Goal: Complete application form

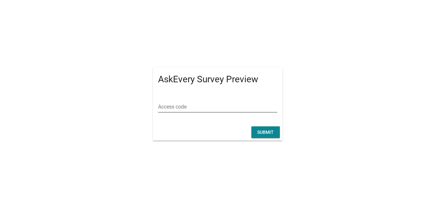
click at [172, 110] on input "Access code" at bounding box center [217, 107] width 119 height 10
type input "ก"
type input "dew"
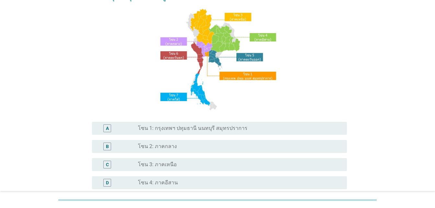
scroll to position [163, 0]
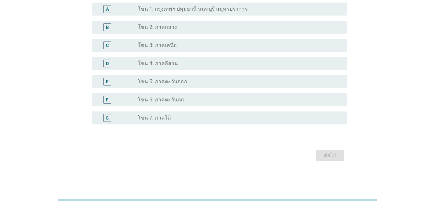
click at [190, 11] on label "โซน 1: กรุงเทพฯ ปทุมธานี นนทบุรี สมุทรปราการ" at bounding box center [192, 9] width 109 height 6
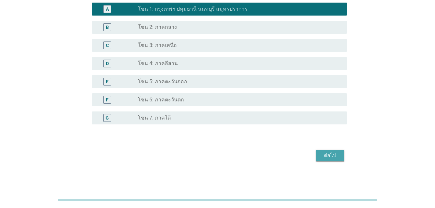
click at [340, 152] on button "ต่อไป" at bounding box center [330, 155] width 28 height 12
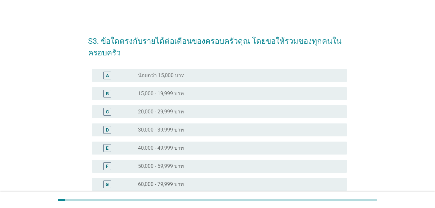
click at [164, 94] on label "15,000 - 19,999 บาท" at bounding box center [161, 93] width 46 height 6
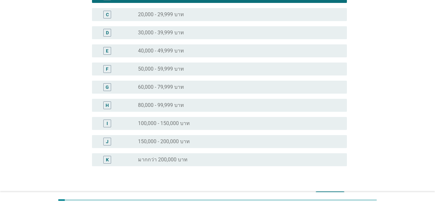
scroll to position [138, 0]
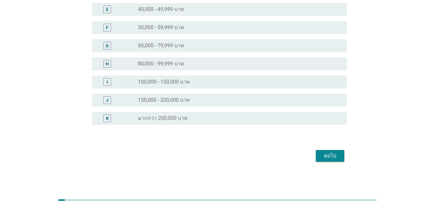
click at [327, 156] on div "ต่อไป" at bounding box center [330, 156] width 18 height 8
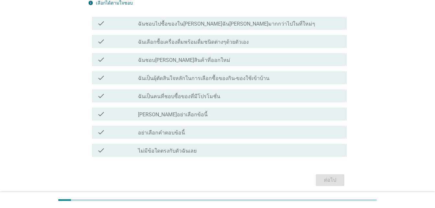
scroll to position [65, 0]
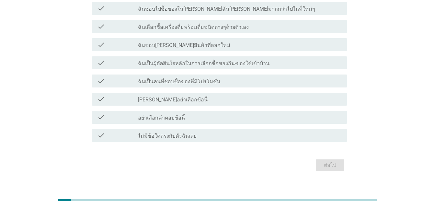
click at [198, 81] on label "ฉันเป็นคนที่ชอบซื้อของที่มีโปรโมชั่น" at bounding box center [179, 81] width 82 height 6
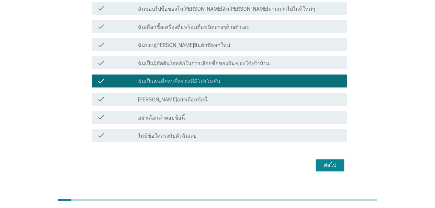
click at [176, 103] on label "[PERSON_NAME]อย่าเลือกข้อนี้" at bounding box center [173, 99] width 70 height 6
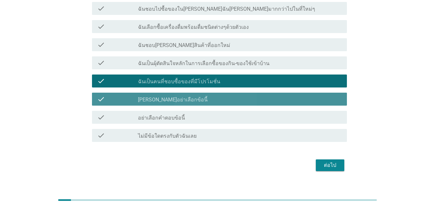
click at [178, 99] on label "[PERSON_NAME]อย่าเลือกข้อนี้" at bounding box center [173, 99] width 70 height 6
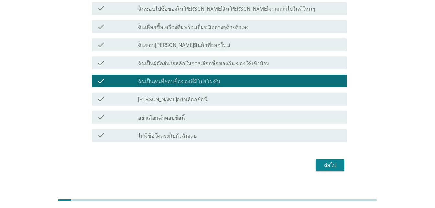
scroll to position [32, 0]
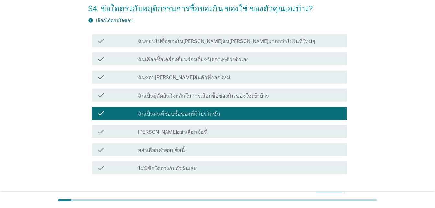
click at [177, 42] on label "ฉันชอบไปซื้อของใน[PERSON_NAME]ฉัน[PERSON_NAME]มากกว่าไปในที่ใหม่ๆ" at bounding box center [226, 41] width 177 height 6
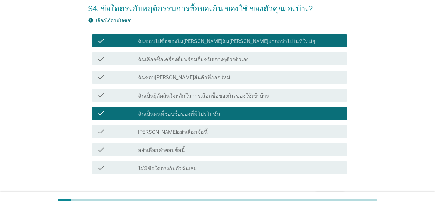
click at [176, 60] on label "ฉันเลือกซื้อเครื่องดื่มพร้อมดื่มชนิดต่างๆด้วยตัวเอง" at bounding box center [193, 59] width 111 height 6
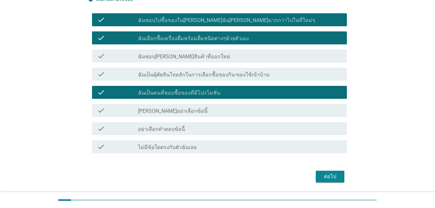
scroll to position [65, 0]
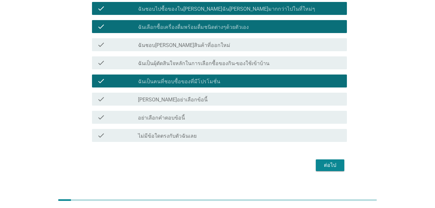
click at [331, 166] on div "ต่อไป" at bounding box center [330, 165] width 18 height 8
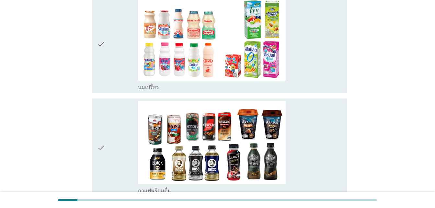
scroll to position [453, 0]
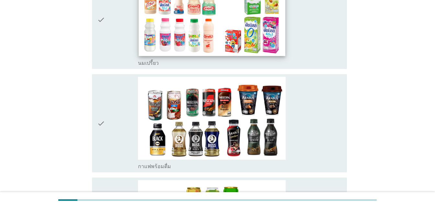
click at [180, 34] on img at bounding box center [211, 14] width 146 height 82
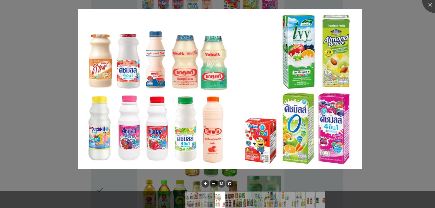
scroll to position [518, 0]
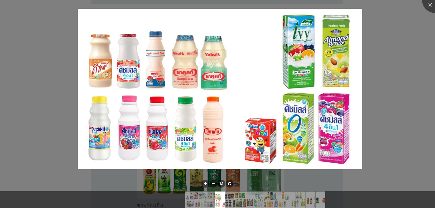
click at [399, 71] on div at bounding box center [217, 104] width 435 height 208
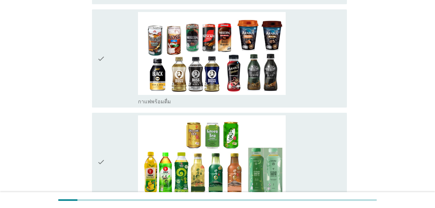
click at [105, 50] on icon "check" at bounding box center [101, 58] width 8 height 93
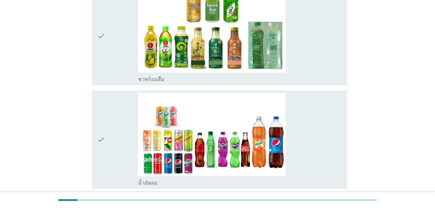
scroll to position [647, 0]
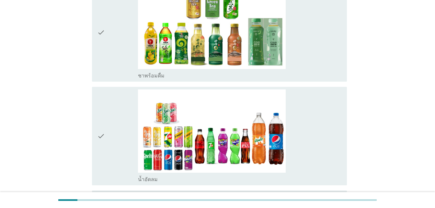
click at [104, 112] on icon "check" at bounding box center [101, 135] width 8 height 93
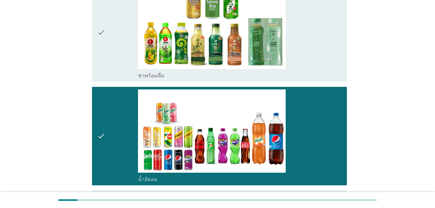
click at [106, 36] on div "check" at bounding box center [117, 32] width 41 height 93
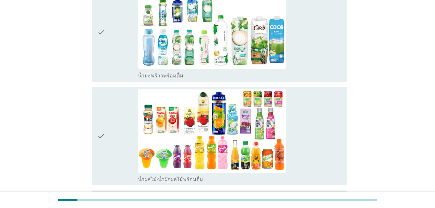
scroll to position [874, 0]
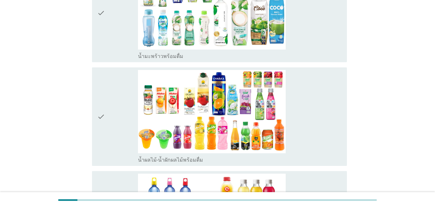
click at [114, 20] on div "check" at bounding box center [117, 12] width 41 height 93
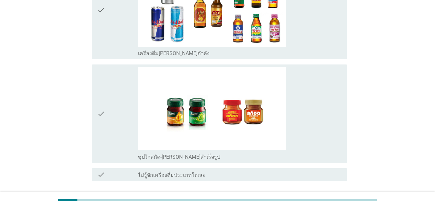
scroll to position [1431, 0]
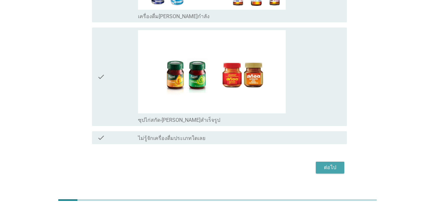
click at [331, 163] on div "ต่อไป" at bounding box center [330, 167] width 18 height 8
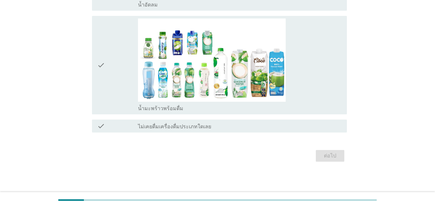
scroll to position [0, 0]
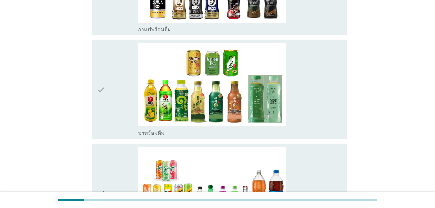
click at [112, 86] on div "check" at bounding box center [117, 89] width 41 height 93
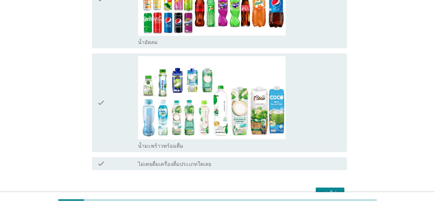
click at [106, 107] on div "check" at bounding box center [117, 102] width 41 height 93
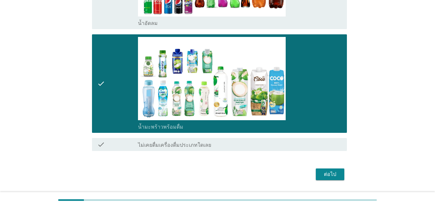
scroll to position [361, 0]
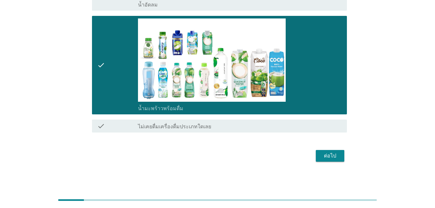
click at [329, 157] on div "ต่อไป" at bounding box center [330, 156] width 18 height 8
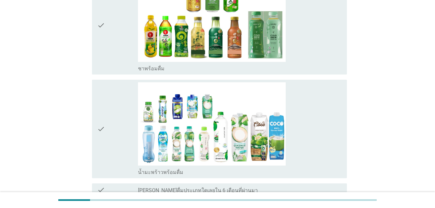
scroll to position [122, 0]
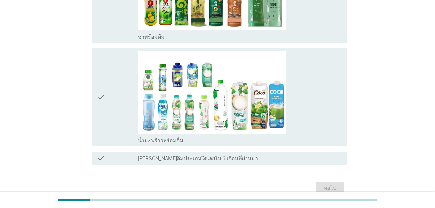
click at [110, 106] on div "check" at bounding box center [117, 96] width 41 height 93
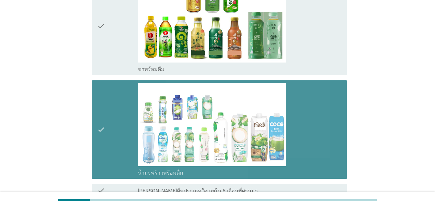
click at [132, 115] on div "check" at bounding box center [117, 129] width 41 height 93
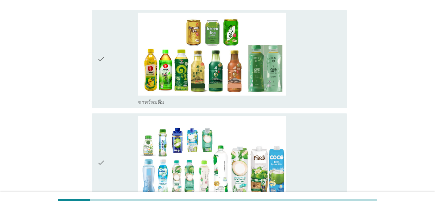
scroll to position [65, 0]
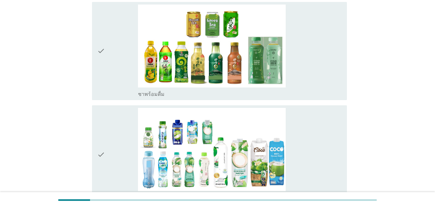
click at [100, 147] on icon "check" at bounding box center [101, 154] width 8 height 93
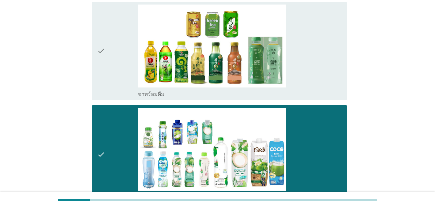
click at [111, 17] on div "check" at bounding box center [117, 51] width 41 height 93
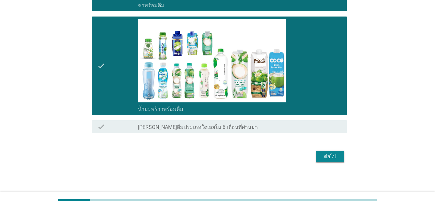
scroll to position [154, 0]
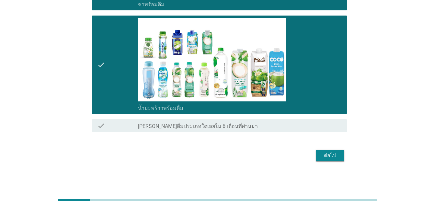
click at [335, 154] on div "ต่อไป" at bounding box center [330, 155] width 18 height 8
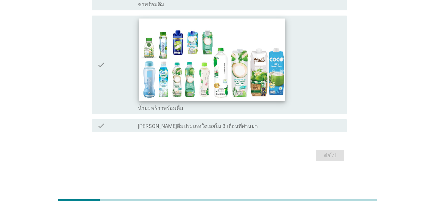
scroll to position [25, 0]
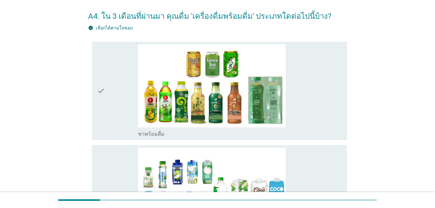
click at [122, 161] on div "check" at bounding box center [117, 194] width 41 height 93
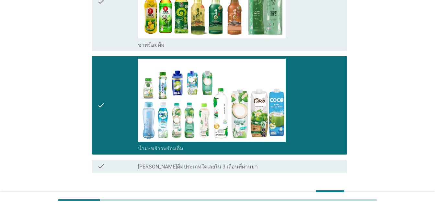
scroll to position [122, 0]
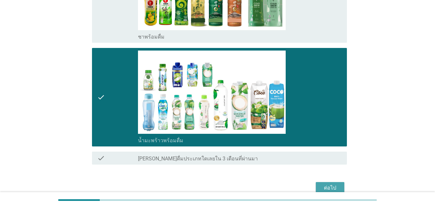
click at [329, 191] on div "ต่อไป" at bounding box center [330, 188] width 18 height 8
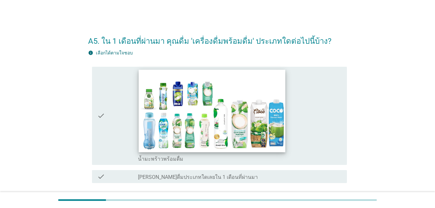
click at [144, 125] on img at bounding box center [211, 111] width 146 height 82
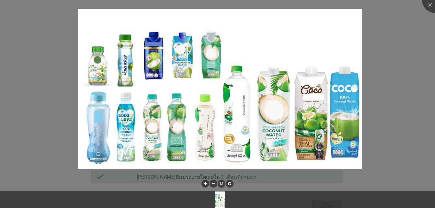
click at [426, 53] on div at bounding box center [217, 104] width 435 height 208
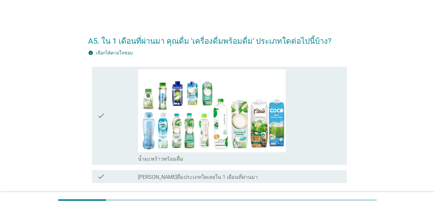
click at [107, 114] on div "check" at bounding box center [117, 115] width 41 height 93
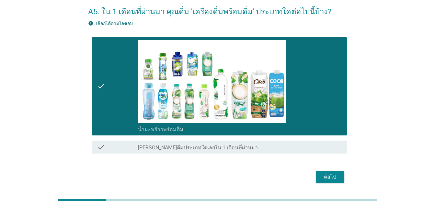
scroll to position [18, 0]
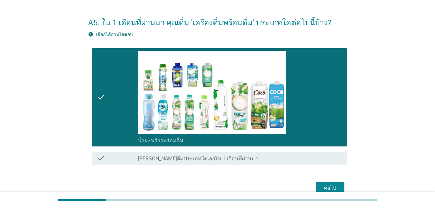
click at [47, 89] on div "A5. ใน 1 เดือนที่ผ่านมา คุณดื่ม 'เครื่องดื่มพร้อมดื่ม' ประเภทใดต่อไปนี้บ้าง? in…" at bounding box center [218, 103] width 404 height 196
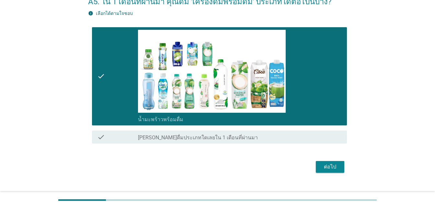
scroll to position [51, 0]
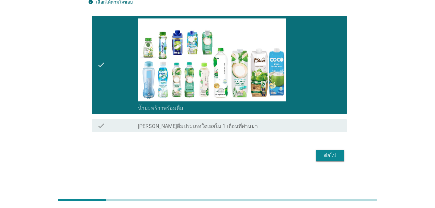
click at [334, 157] on div "ต่อไป" at bounding box center [330, 155] width 18 height 8
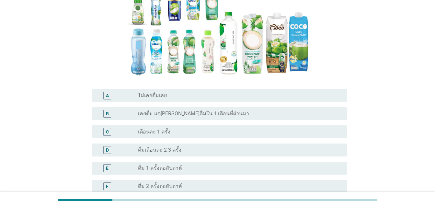
scroll to position [129, 0]
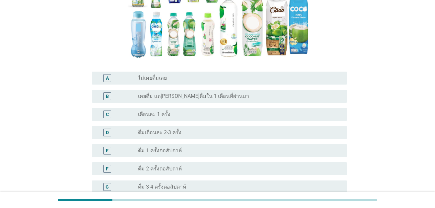
click at [185, 116] on div "radio_button_unchecked เดือนละ 1 ครั้ง" at bounding box center [237, 114] width 198 height 6
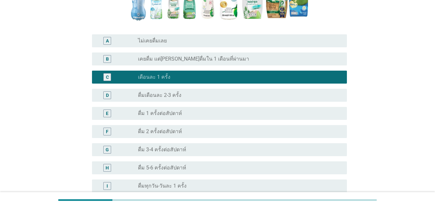
scroll to position [227, 0]
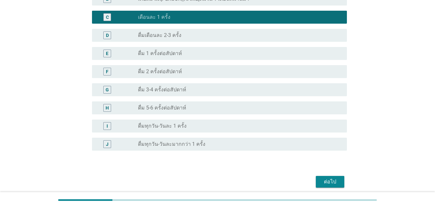
click at [183, 56] on div "radio_button_unchecked ดื่ม 1 ครั้งต่อสัปดาห์" at bounding box center [237, 53] width 198 height 6
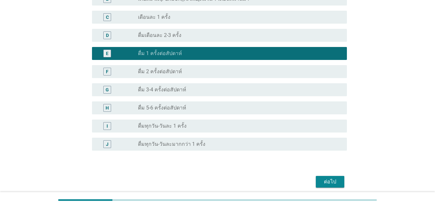
click at [329, 184] on div "ต่อไป" at bounding box center [330, 182] width 18 height 8
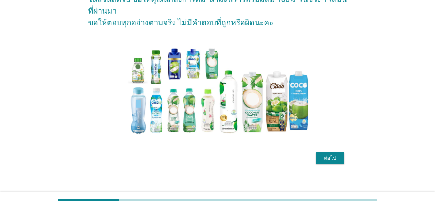
scroll to position [68, 0]
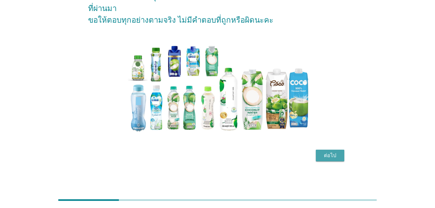
click at [328, 153] on div "ต่อไป" at bounding box center [330, 155] width 18 height 8
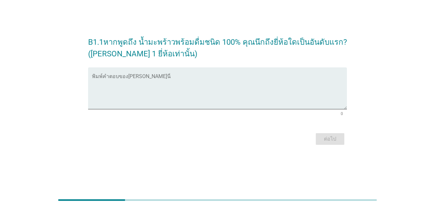
scroll to position [0, 0]
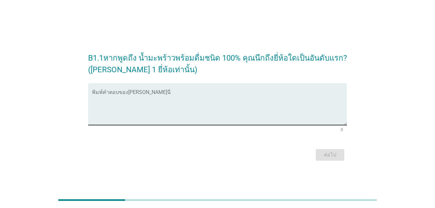
click at [113, 101] on textarea "พิมพ์คำตอบของคุณ ที่นี่" at bounding box center [219, 108] width 255 height 34
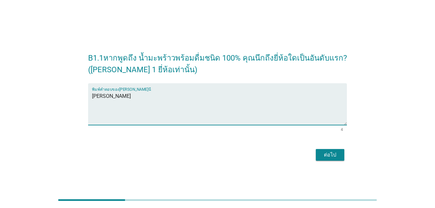
type textarea "[PERSON_NAME]"
click at [340, 154] on button "ต่อไป" at bounding box center [330, 155] width 28 height 12
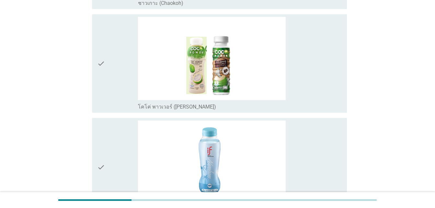
scroll to position [356, 0]
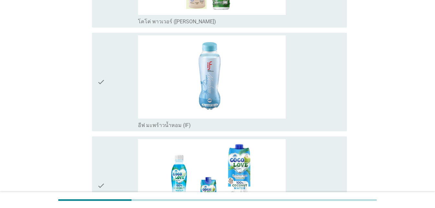
click at [115, 64] on div "check" at bounding box center [117, 81] width 41 height 93
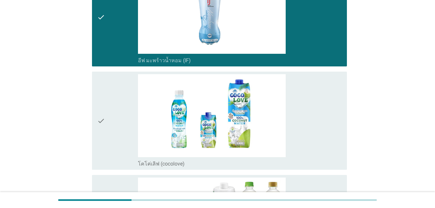
click at [105, 97] on icon "check" at bounding box center [101, 120] width 8 height 93
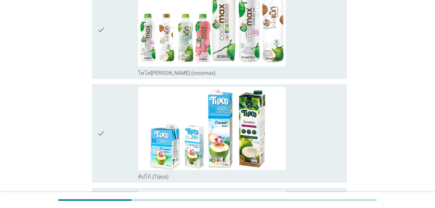
click at [108, 131] on div "check" at bounding box center [117, 133] width 41 height 93
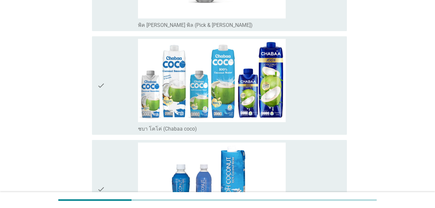
scroll to position [874, 0]
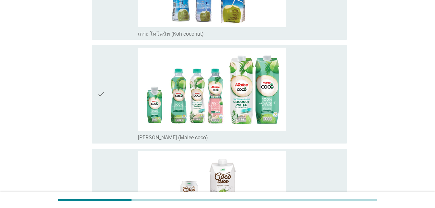
click at [116, 110] on div "check" at bounding box center [117, 94] width 41 height 93
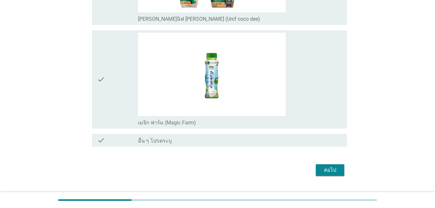
scroll to position [1304, 0]
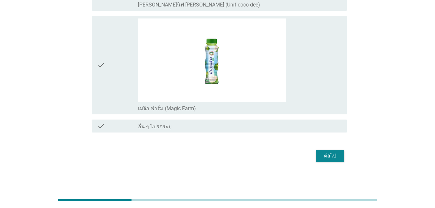
click at [334, 155] on div "ต่อไป" at bounding box center [330, 156] width 18 height 8
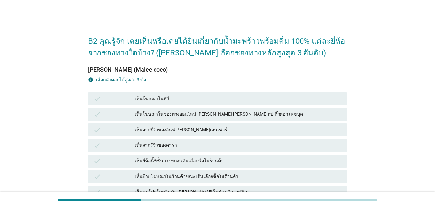
click at [199, 152] on div "check เห็นจากรีวิวของดารา" at bounding box center [217, 146] width 261 height 16
click at [174, 150] on div "check เห็นจากรีวิวของดารา" at bounding box center [217, 145] width 259 height 13
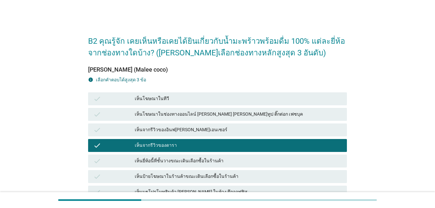
click at [176, 103] on div "check เห็นโฆษณาในทีวี" at bounding box center [217, 98] width 259 height 13
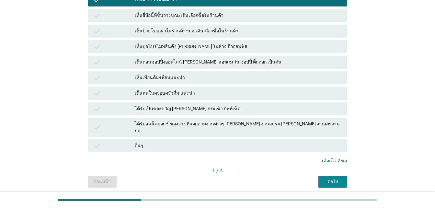
scroll to position [162, 0]
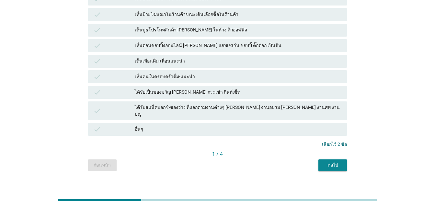
click at [154, 80] on div "เห็นคนในครอบครัวดื่ม-แนะนำ" at bounding box center [238, 77] width 207 height 8
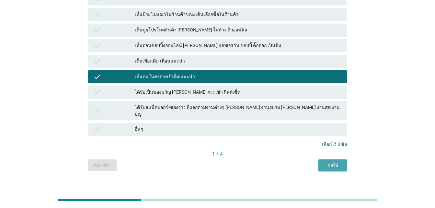
click at [325, 161] on div "ต่อไป" at bounding box center [332, 164] width 18 height 7
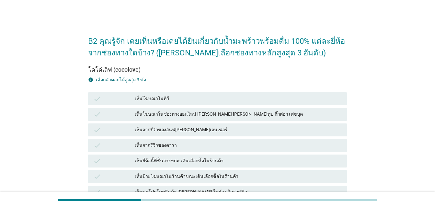
click at [181, 116] on div "เห็นโฆษณาในช่องทางออนไลน์ [PERSON_NAME] [PERSON_NAME]ทูป ติ๊กต่อก เฟซบุค" at bounding box center [238, 114] width 207 height 8
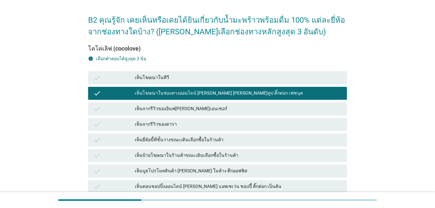
scroll to position [32, 0]
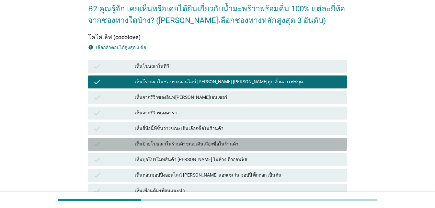
click at [246, 149] on div "check เห็นป้ายโฆษณาในร้านค้าขณะเดินเลือกซื้อในร้านค้า" at bounding box center [217, 144] width 259 height 13
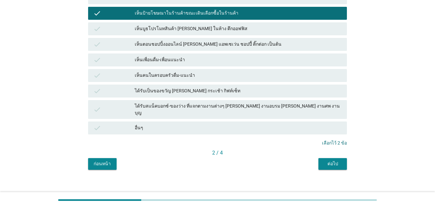
scroll to position [163, 0]
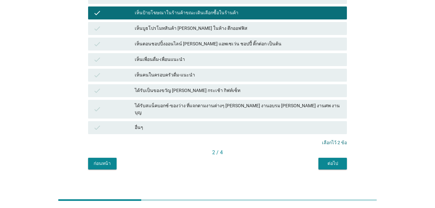
click at [328, 160] on div "ต่อไป" at bounding box center [332, 163] width 18 height 7
